Goal: Find specific page/section: Find specific page/section

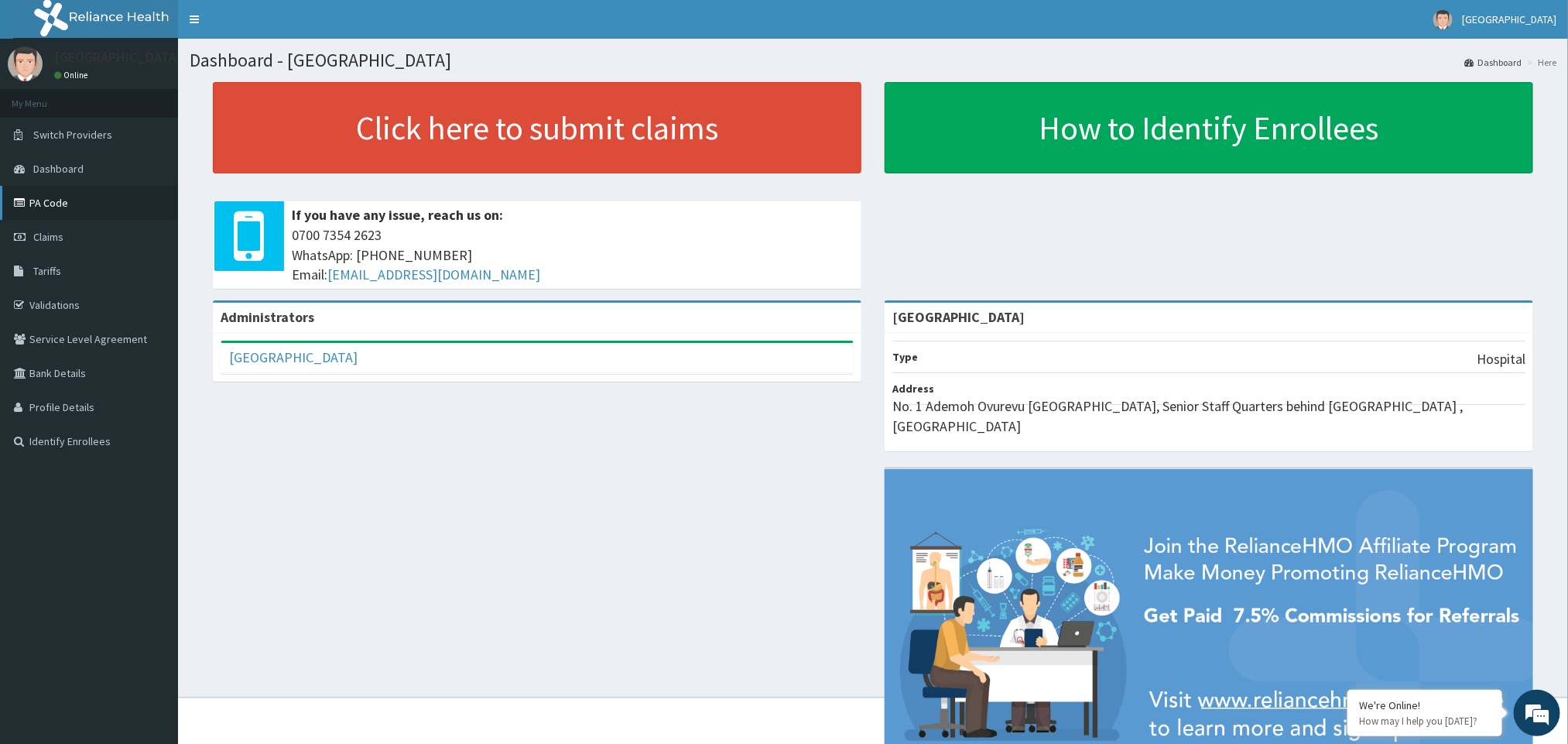
click at [65, 203] on link "PA Code" at bounding box center [89, 202] width 178 height 34
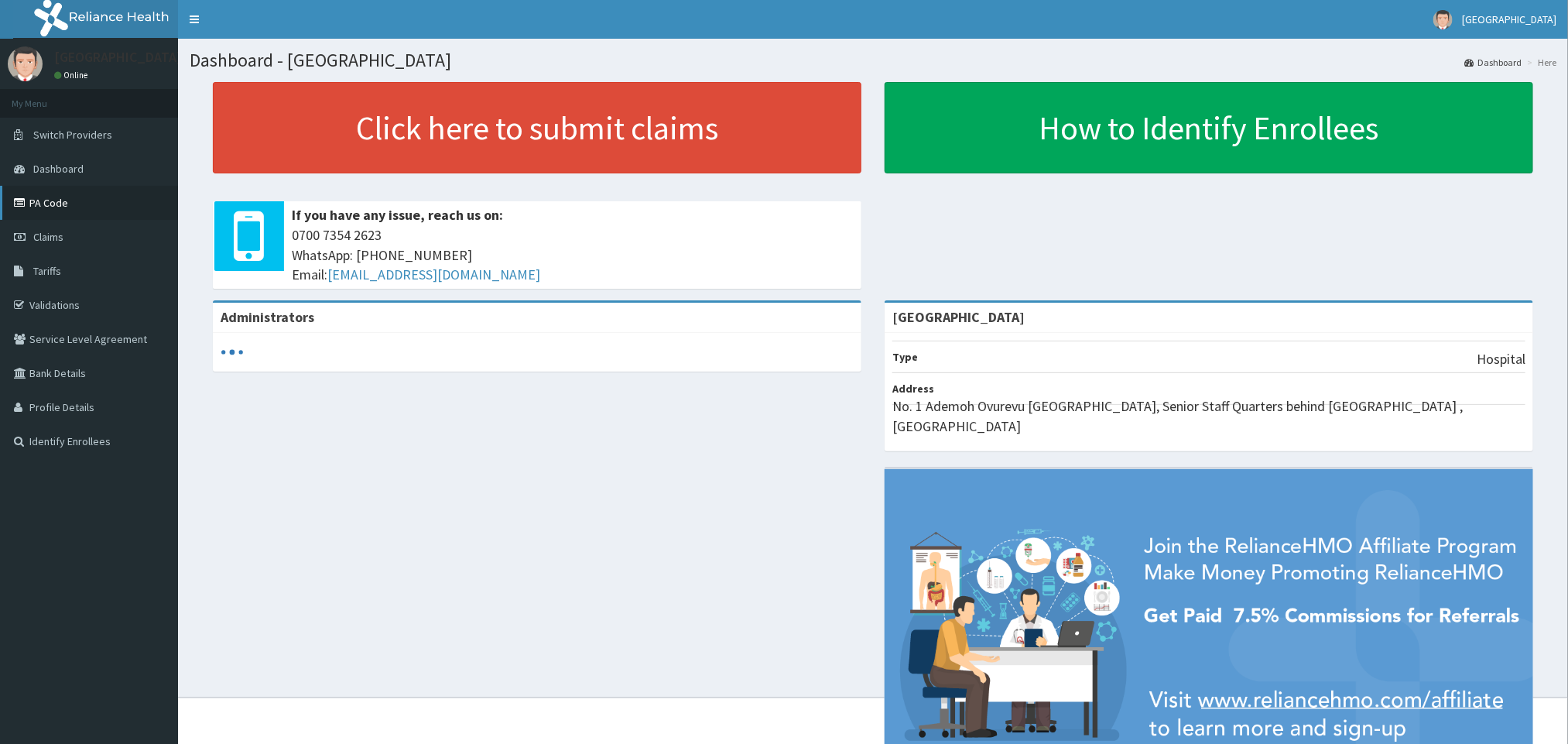
click at [79, 204] on link "PA Code" at bounding box center [89, 202] width 178 height 34
